Goal: Task Accomplishment & Management: Use online tool/utility

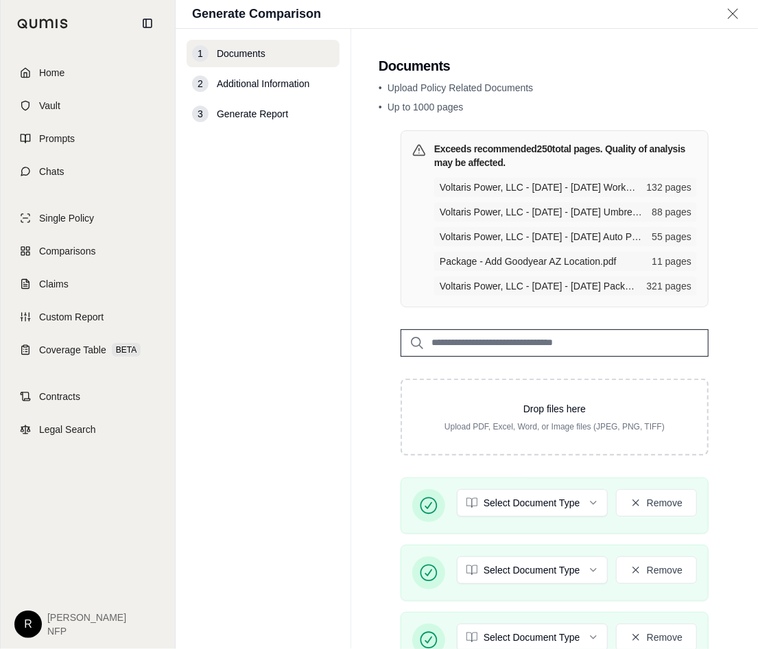
drag, startPoint x: 374, startPoint y: 388, endPoint x: 388, endPoint y: 367, distance: 25.3
click at [375, 388] on main "Documents • Upload Policy Related Documents • Up to 1000 pages Exceeds recommen…" at bounding box center [554, 339] width 407 height 620
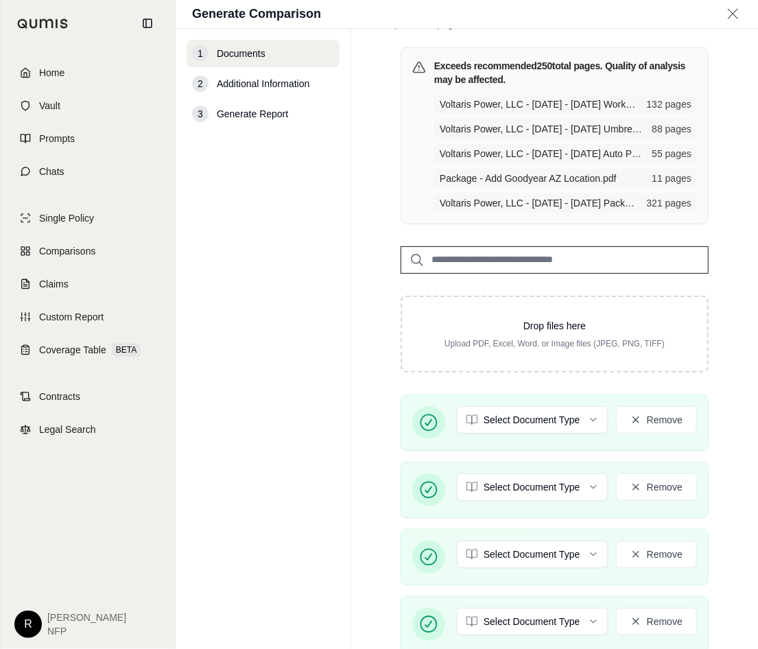
scroll to position [206, 0]
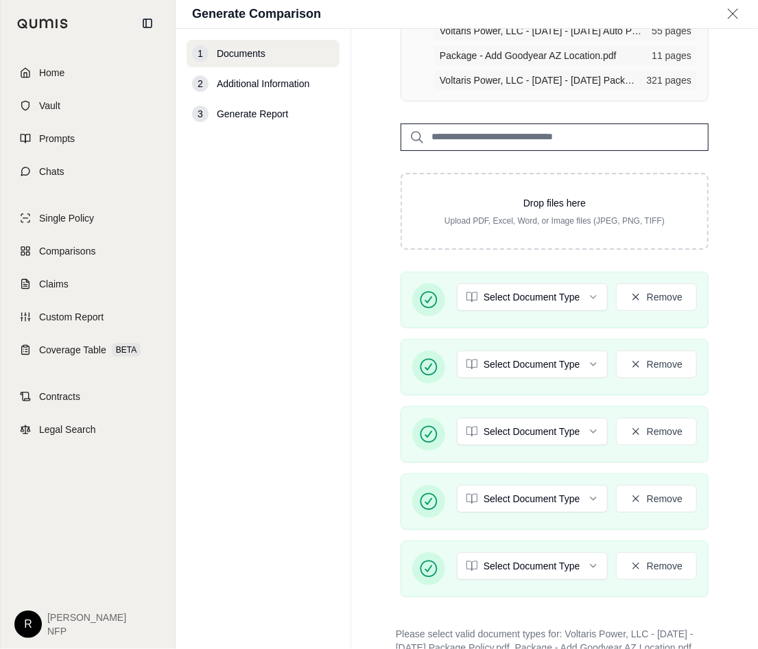
click at [493, 298] on html "Home Vault Prompts Chats Single Policy Comparisons Claims Custom Report Coverag…" at bounding box center [379, 324] width 758 height 649
click at [368, 453] on html "Home Vault Prompts Chats Single Policy Comparisons Claims Custom Report Coverag…" at bounding box center [379, 324] width 758 height 649
click at [513, 554] on html "Home Vault Prompts Chats Single Policy Comparisons Claims Custom Report Coverag…" at bounding box center [379, 324] width 758 height 649
click at [658, 499] on button "Remove" at bounding box center [656, 498] width 81 height 27
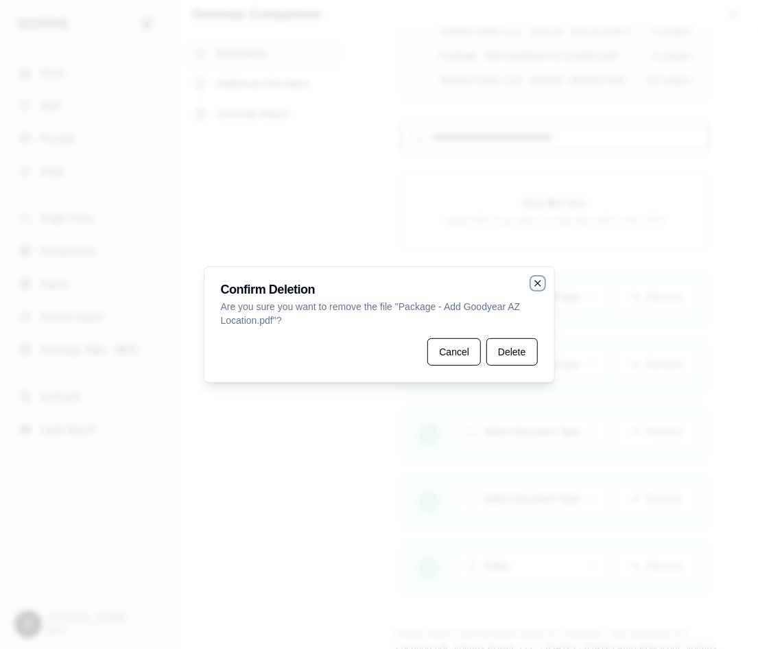
click at [536, 283] on icon "button" at bounding box center [537, 283] width 5 height 5
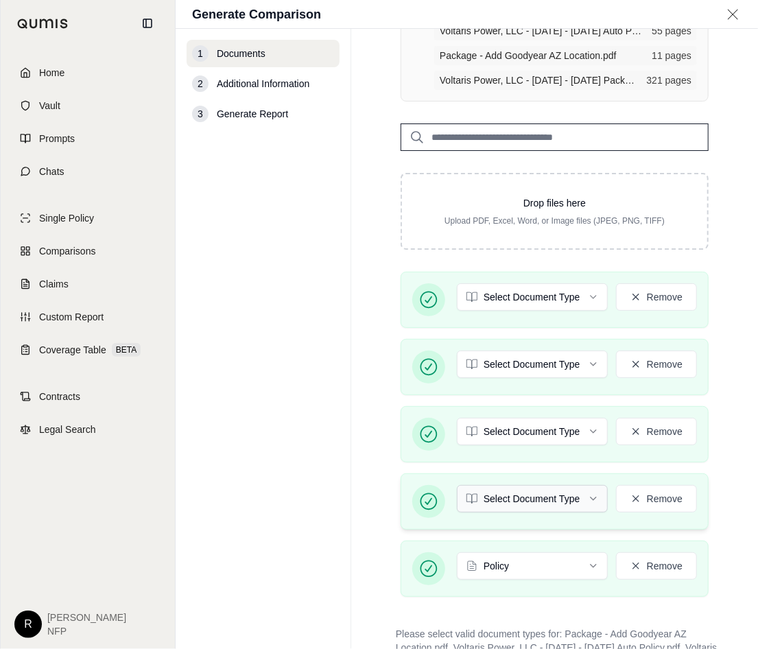
click at [519, 491] on html "Home Vault Prompts Chats Single Policy Comparisons Claims Custom Report Coverag…" at bounding box center [379, 324] width 758 height 649
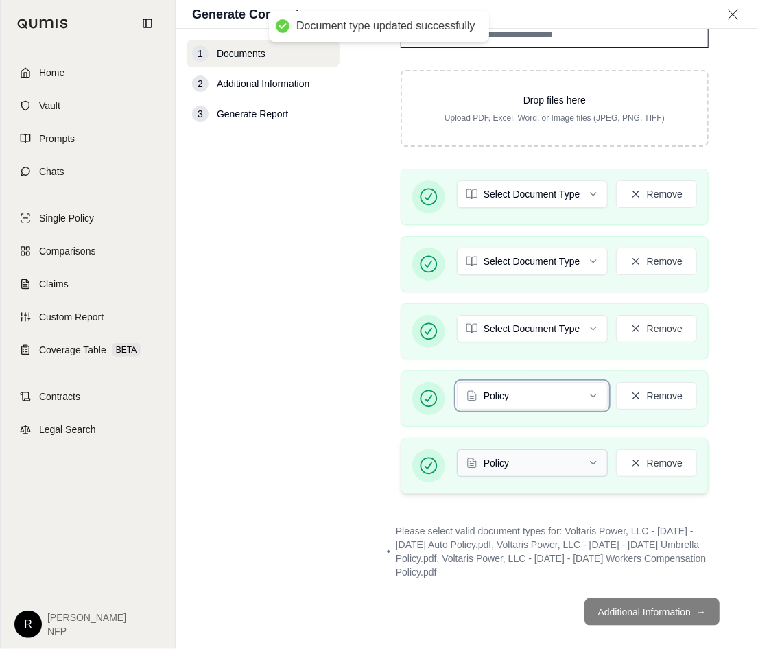
scroll to position [321, 0]
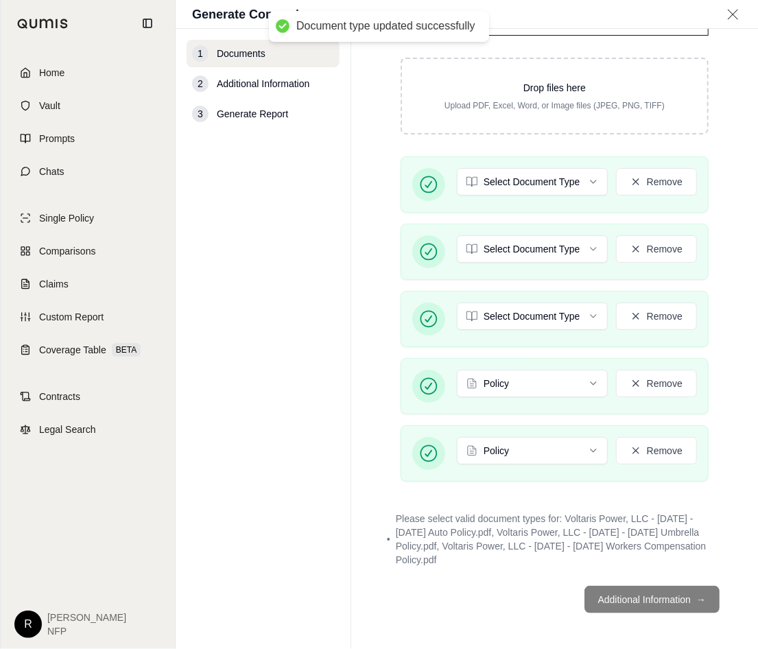
click at [545, 380] on html "Document type updated successfully Home Vault Prompts Chats Single Policy Compa…" at bounding box center [379, 324] width 758 height 649
click at [529, 318] on html "Document type updated successfully Home Vault Prompts Chats Single Policy Compa…" at bounding box center [379, 324] width 758 height 649
click at [539, 248] on html "Document type updated successfully Home Vault Prompts Chats Single Policy Compa…" at bounding box center [379, 324] width 758 height 649
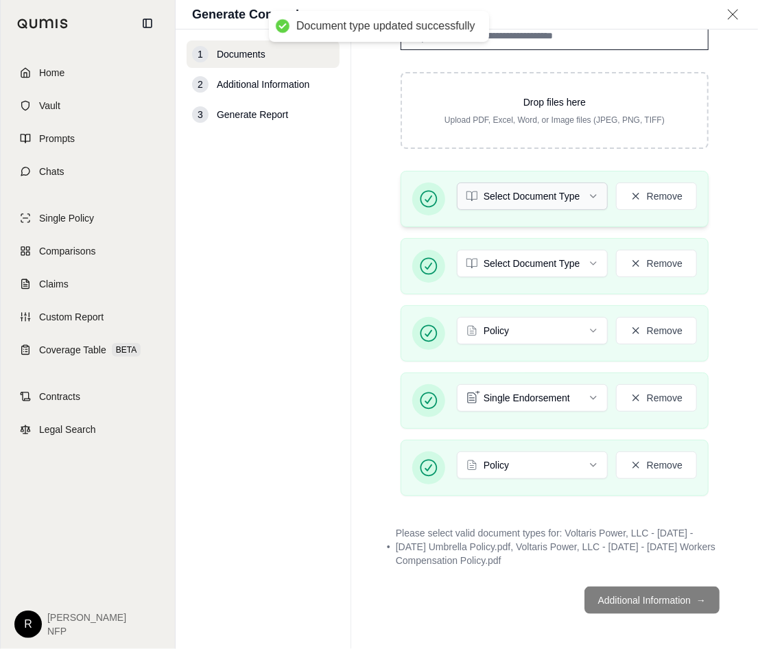
click at [536, 200] on html "Document type updated successfully Home Vault Prompts Chats Single Policy Compa…" at bounding box center [379, 324] width 758 height 649
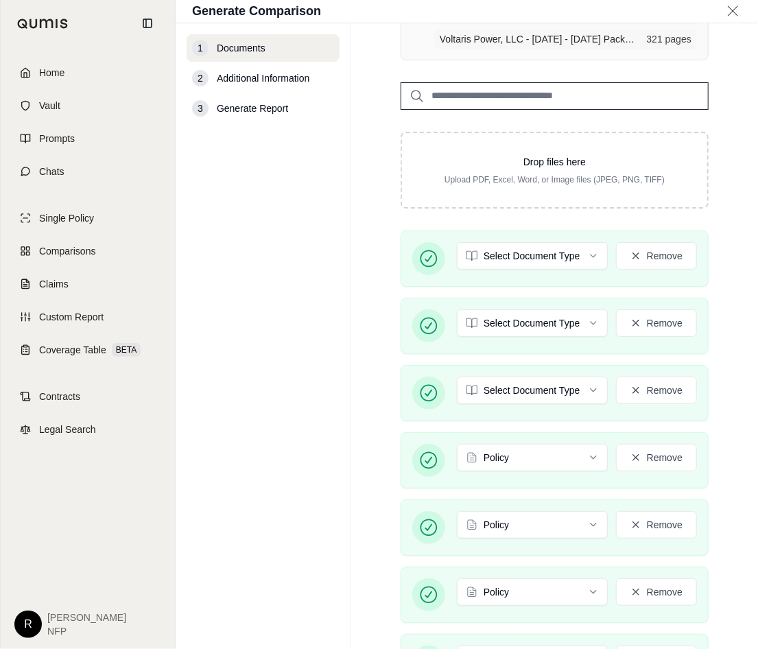
scroll to position [340, 0]
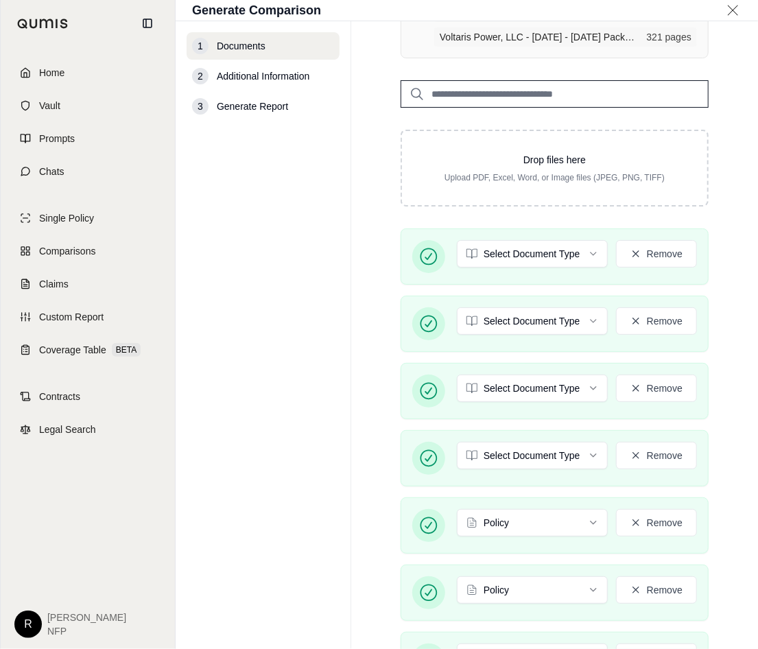
click at [301, 373] on div "1 Documents 2 Additional Information 3 Generate Report" at bounding box center [263, 335] width 153 height 606
click at [520, 461] on html "Home Vault Prompts Chats Single Policy Comparisons Claims Custom Report Coverag…" at bounding box center [379, 324] width 758 height 649
click at [513, 385] on html "Home Vault Prompts Chats Single Policy Comparisons Claims Custom Report Coverag…" at bounding box center [379, 324] width 758 height 649
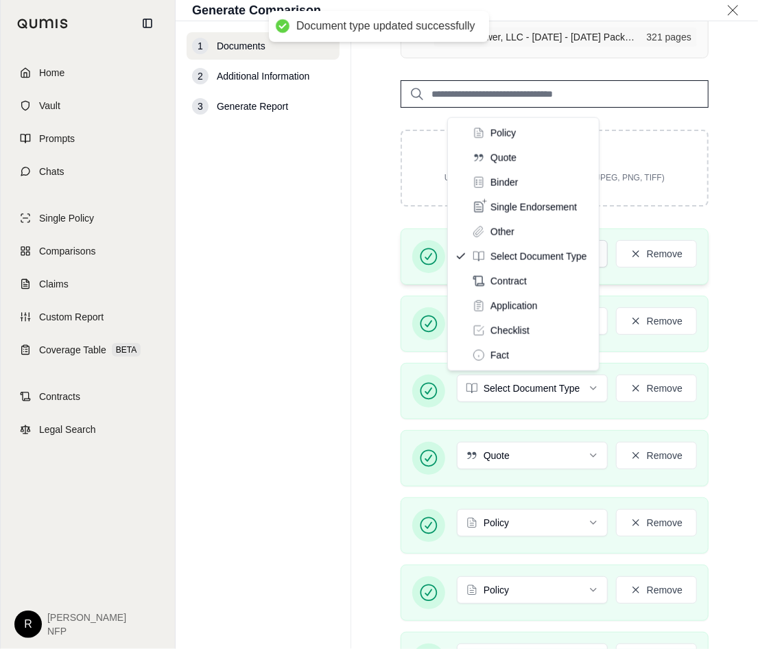
drag, startPoint x: 510, startPoint y: 157, endPoint x: 514, endPoint y: 251, distance: 94.1
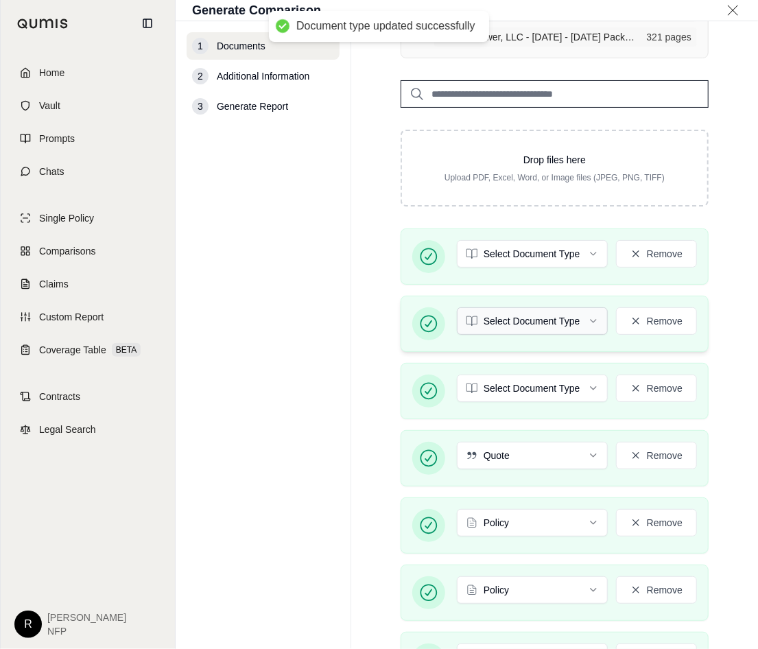
click at [523, 310] on html "Document type updated successfully Home Vault Prompts Chats Single Policy Compa…" at bounding box center [379, 324] width 758 height 649
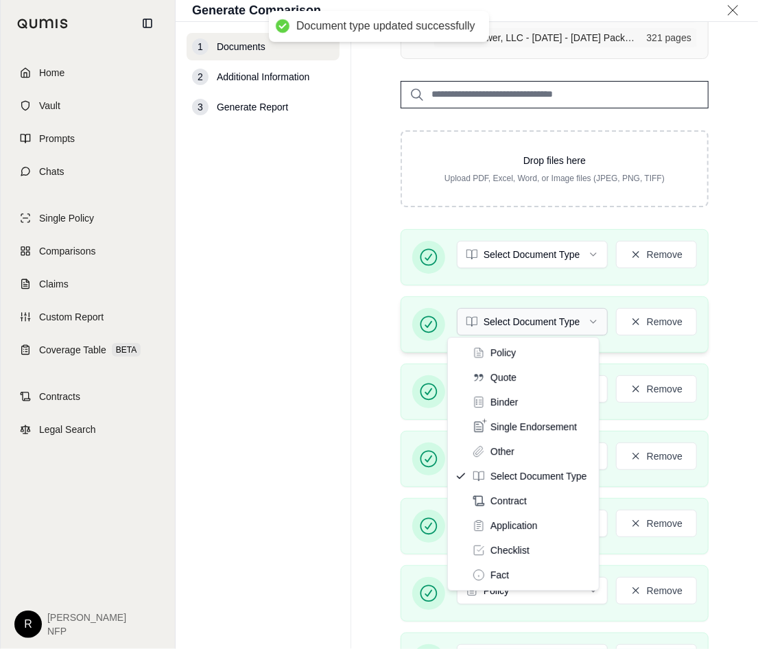
drag, startPoint x: 524, startPoint y: 377, endPoint x: 519, endPoint y: 328, distance: 48.9
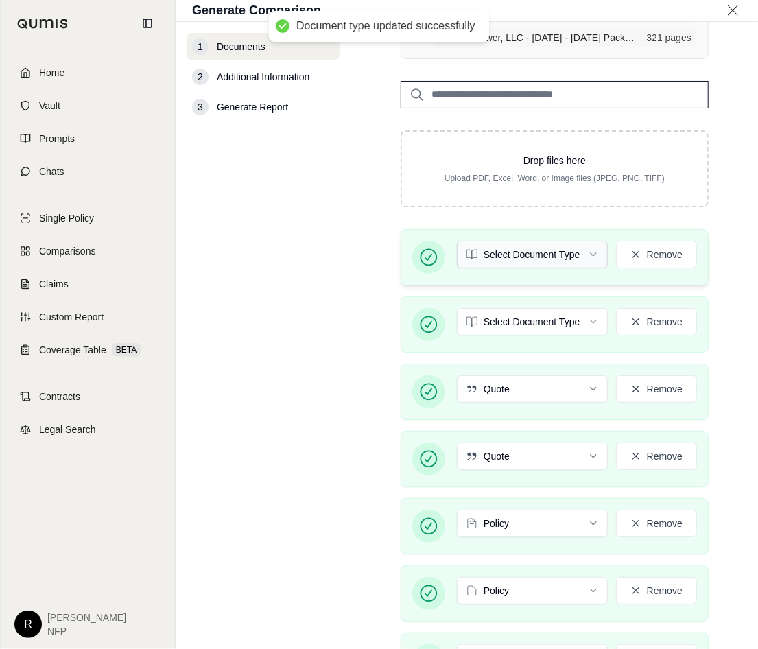
click at [525, 262] on html "Document type updated successfully Home Vault Prompts Chats Single Policy Compa…" at bounding box center [379, 324] width 758 height 649
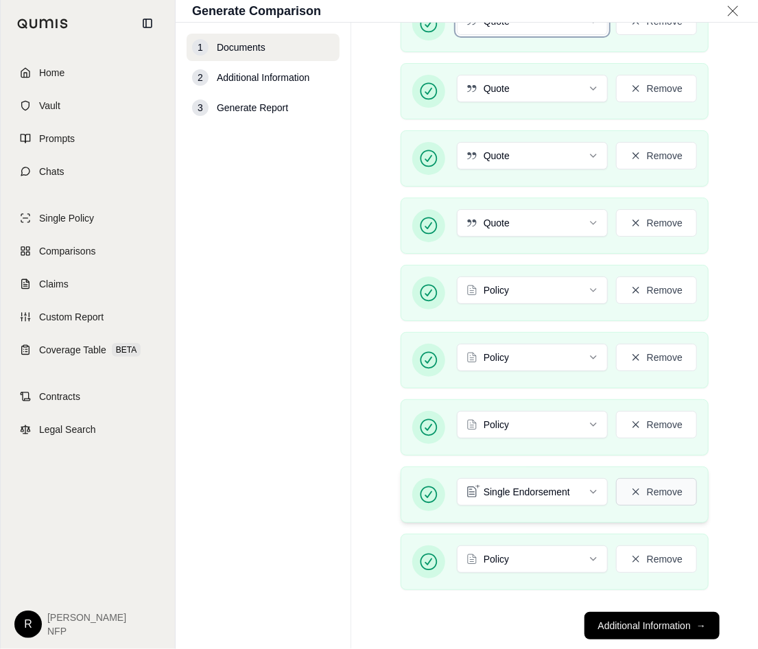
scroll to position [598, 0]
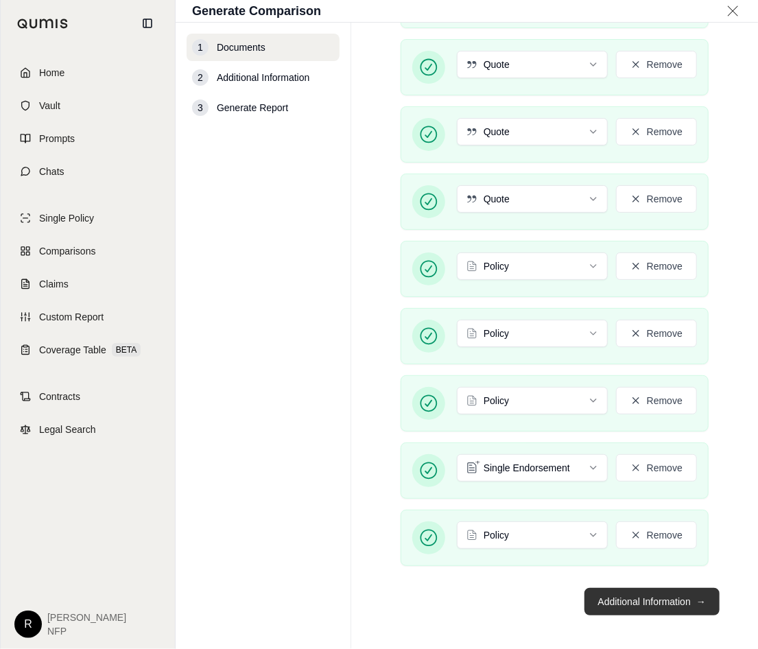
click at [650, 600] on button "Additional Information →" at bounding box center [652, 601] width 135 height 27
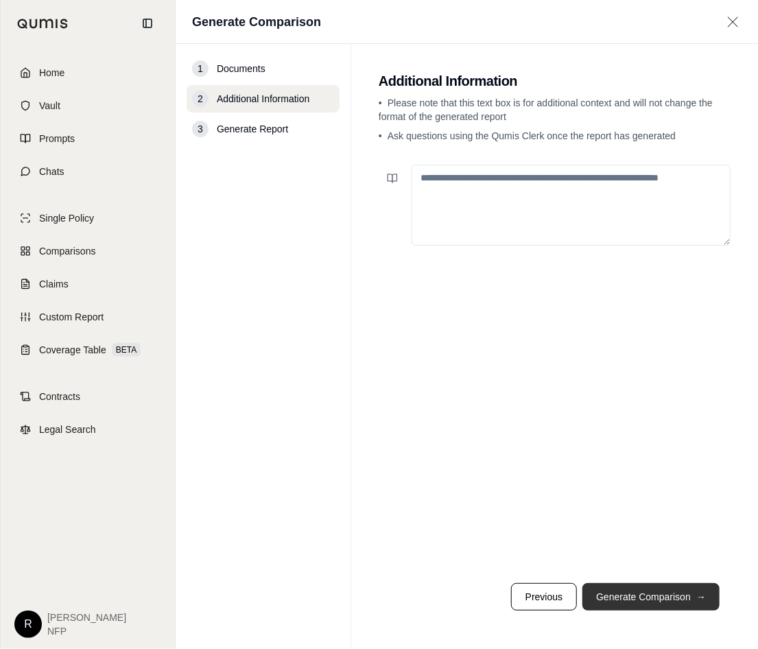
scroll to position [0, 0]
click at [533, 211] on textarea at bounding box center [571, 205] width 319 height 81
type textarea "**********"
click at [641, 595] on button "Generate Comparison →" at bounding box center [650, 596] width 137 height 27
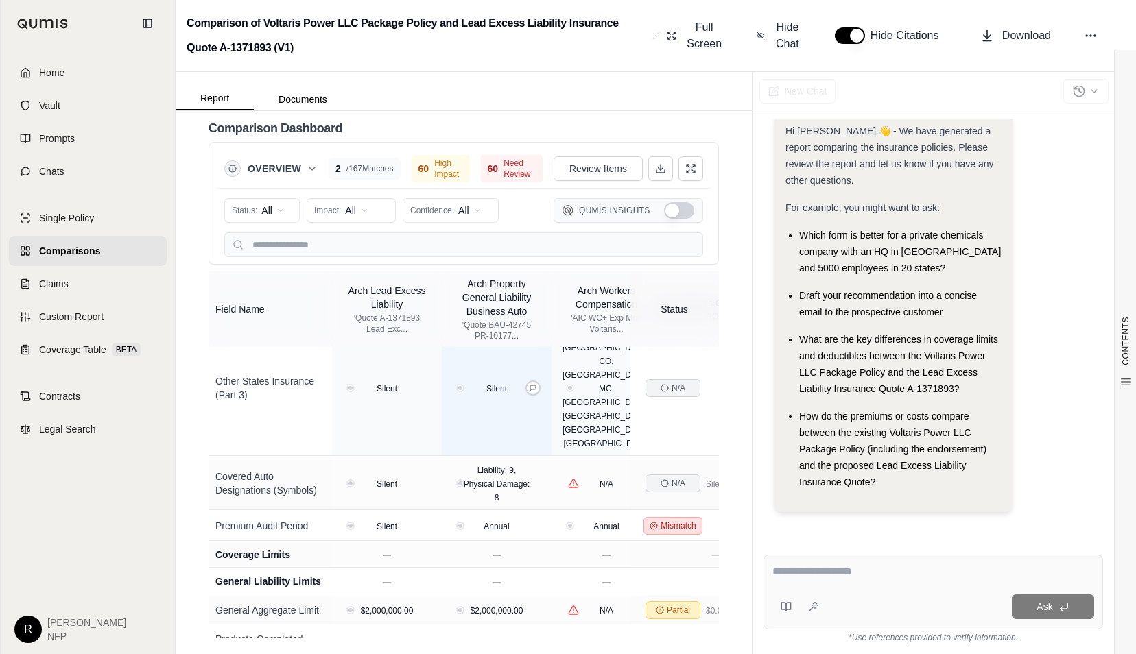
scroll to position [1137, 0]
